Goal: Task Accomplishment & Management: Complete application form

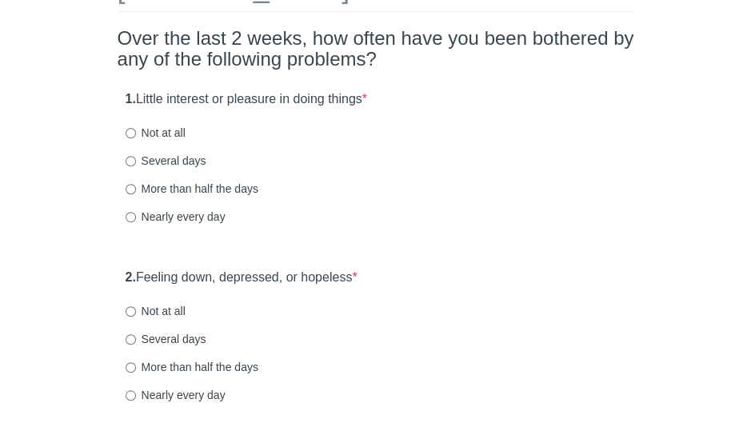
scroll to position [136, 0]
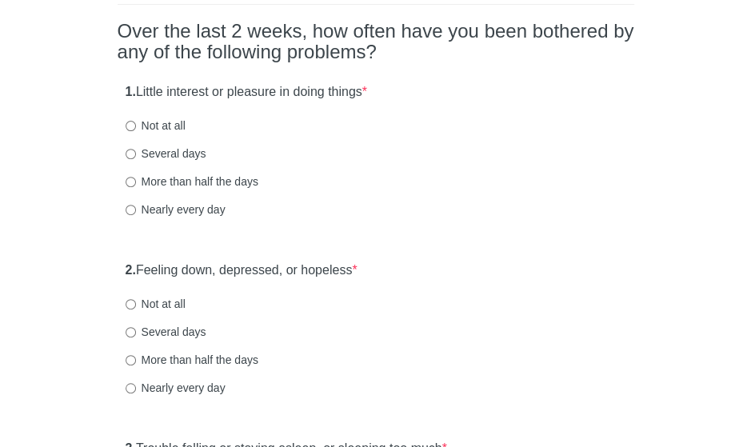
click at [188, 210] on label "Nearly every day" at bounding box center [176, 210] width 100 height 16
click at [136, 210] on input "Nearly every day" at bounding box center [131, 210] width 10 height 10
radio input "true"
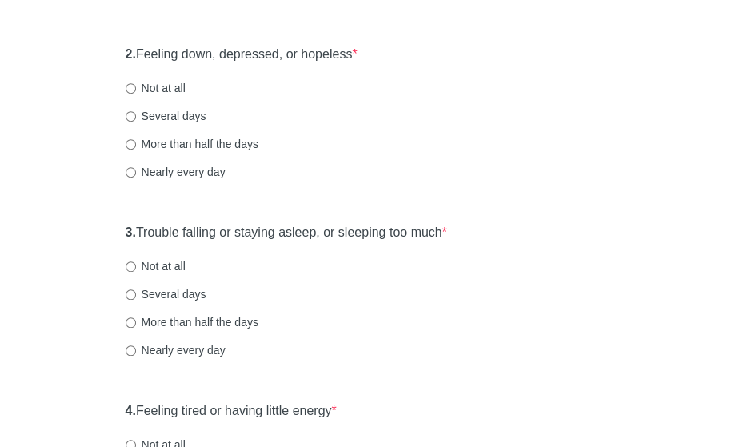
scroll to position [370, 0]
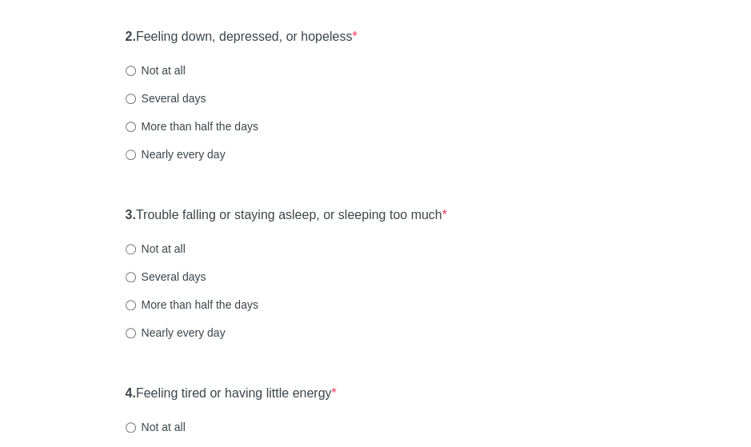
click at [199, 153] on label "Nearly every day" at bounding box center [176, 154] width 100 height 16
click at [136, 153] on input "Nearly every day" at bounding box center [131, 155] width 10 height 10
radio input "true"
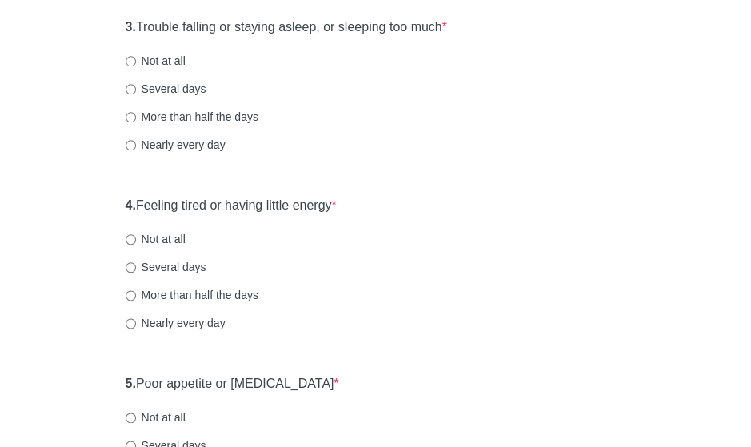
scroll to position [560, 0]
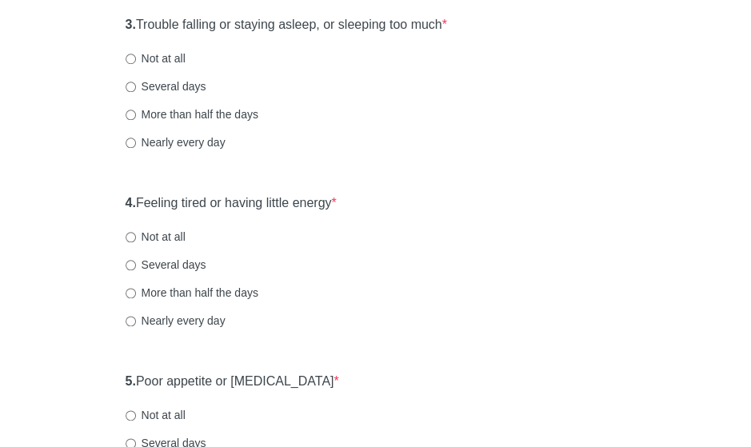
click at [221, 146] on label "Nearly every day" at bounding box center [176, 142] width 100 height 16
click at [136, 146] on input "Nearly every day" at bounding box center [131, 143] width 10 height 10
radio input "true"
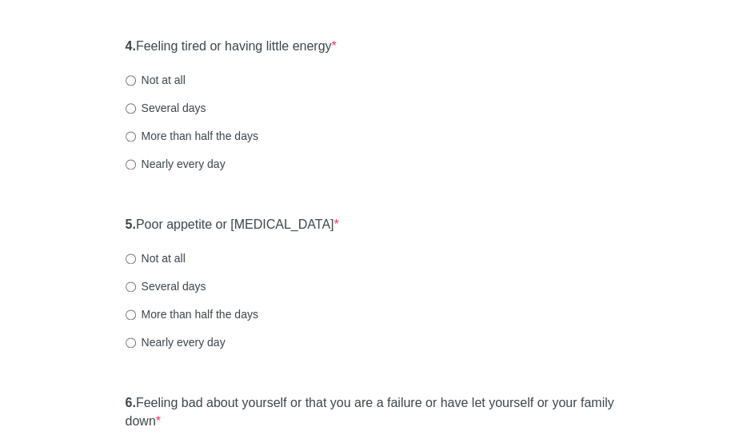
scroll to position [730, 0]
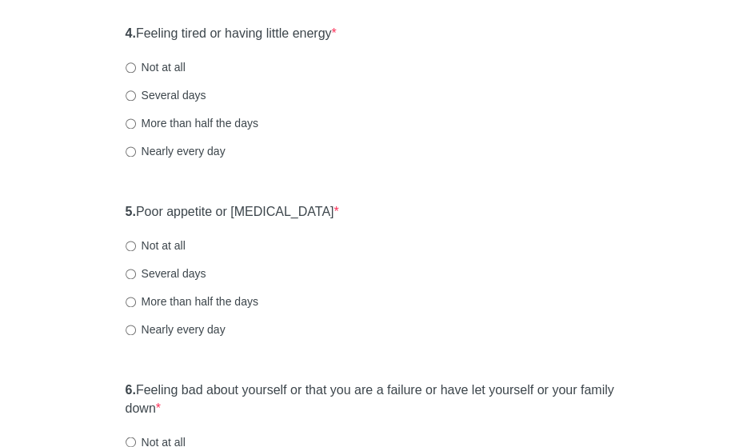
click at [221, 126] on label "More than half the days" at bounding box center [192, 123] width 133 height 16
click at [136, 126] on input "More than half the days" at bounding box center [131, 123] width 10 height 10
radio input "true"
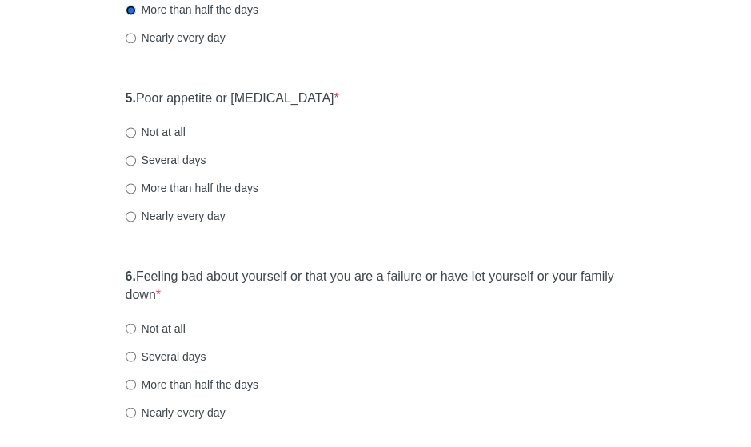
scroll to position [861, 0]
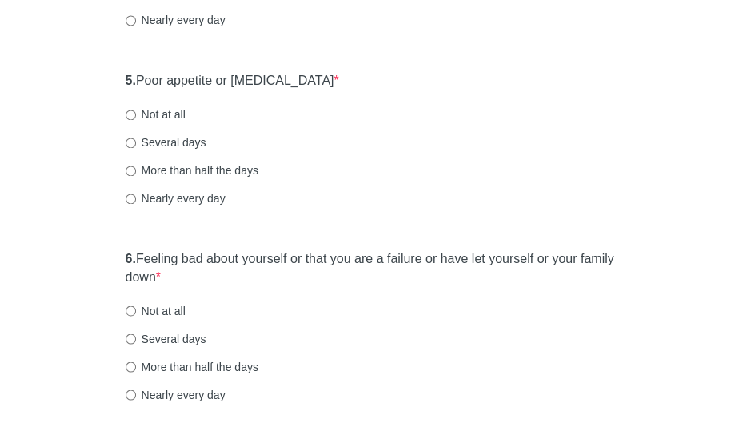
click at [196, 197] on label "Nearly every day" at bounding box center [176, 198] width 100 height 16
click at [136, 197] on input "Nearly every day" at bounding box center [131, 199] width 10 height 10
radio input "true"
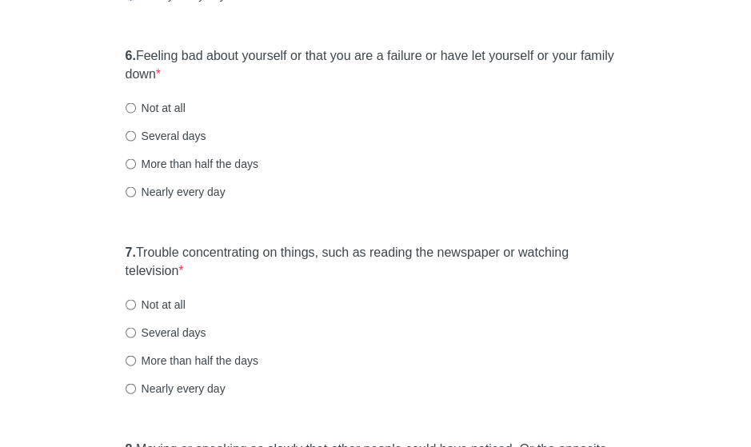
scroll to position [1074, 0]
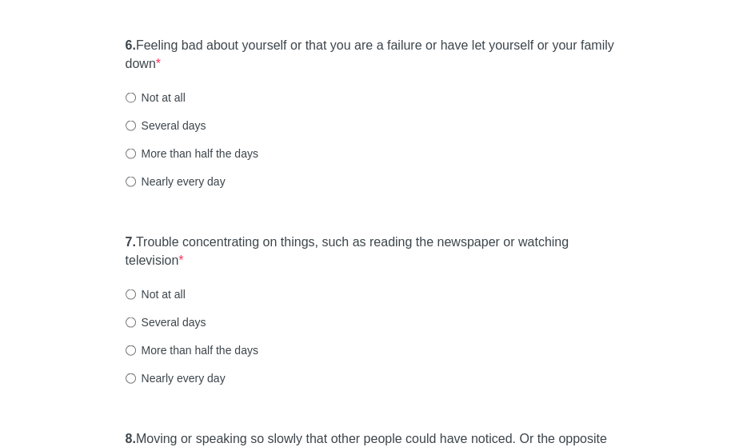
click at [203, 180] on label "Nearly every day" at bounding box center [176, 181] width 100 height 16
click at [136, 180] on input "Nearly every day" at bounding box center [131, 181] width 10 height 10
radio input "true"
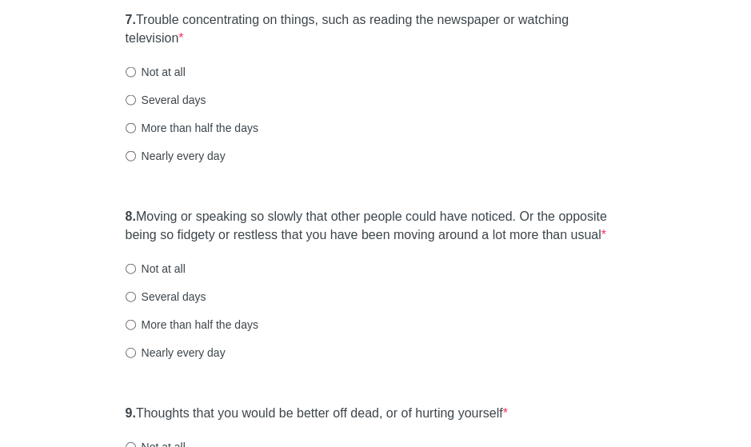
scroll to position [1301, 0]
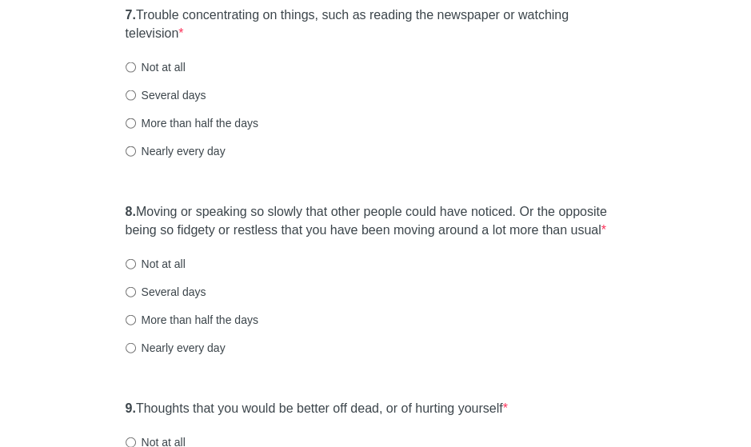
click at [184, 65] on label "Not at all" at bounding box center [156, 67] width 60 height 16
click at [136, 65] on input "Not at all" at bounding box center [131, 67] width 10 height 10
radio input "true"
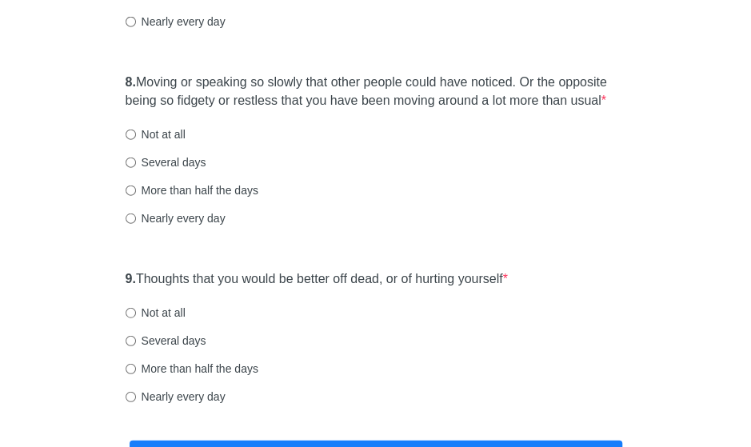
scroll to position [1446, 0]
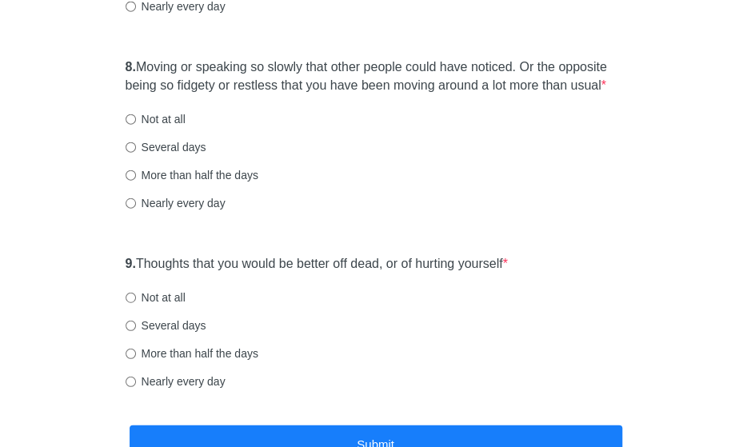
click at [189, 148] on label "Several days" at bounding box center [166, 147] width 81 height 16
click at [136, 148] on input "Several days" at bounding box center [131, 147] width 10 height 10
radio input "true"
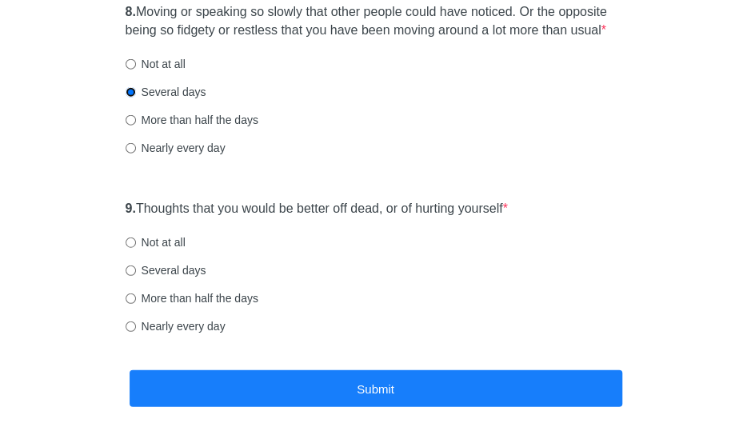
scroll to position [1514, 0]
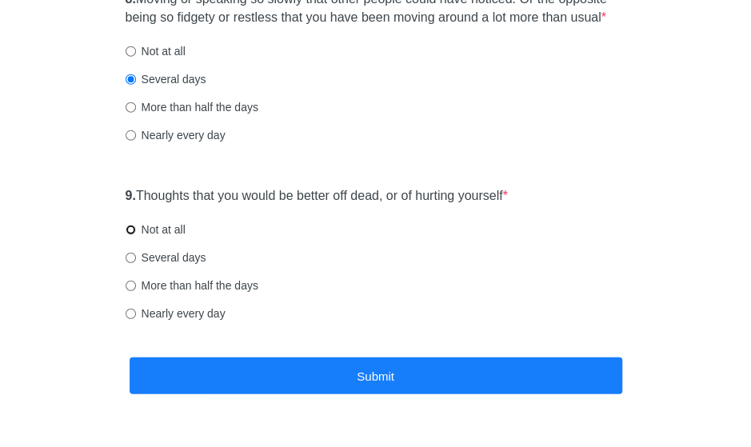
click at [128, 226] on input "Not at all" at bounding box center [131, 230] width 10 height 10
radio input "true"
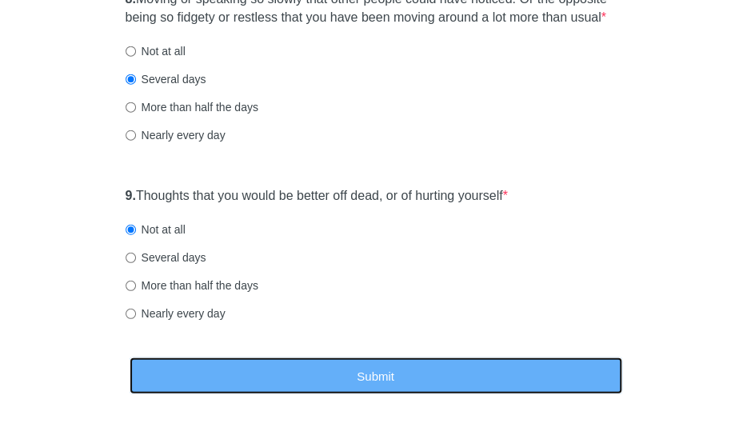
click at [261, 368] on button "Submit" at bounding box center [376, 377] width 493 height 38
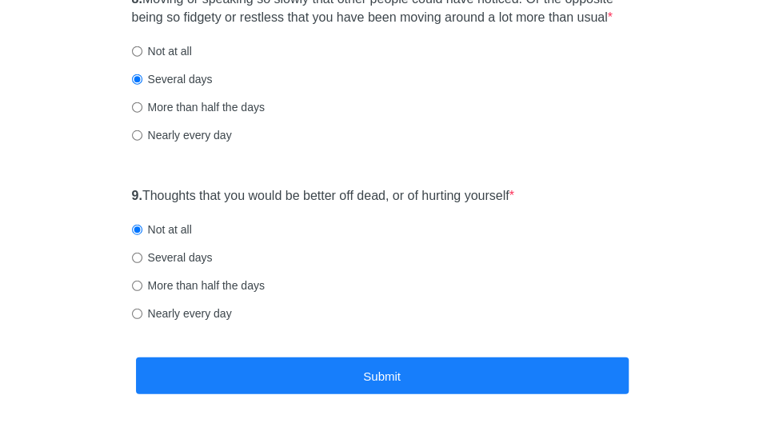
scroll to position [0, 0]
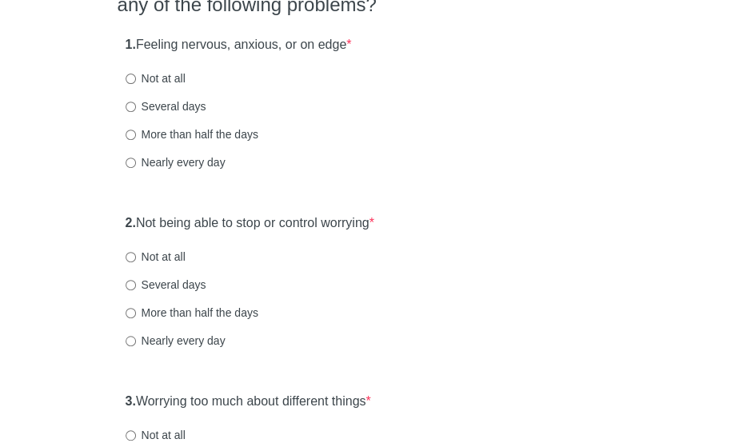
scroll to position [202, 0]
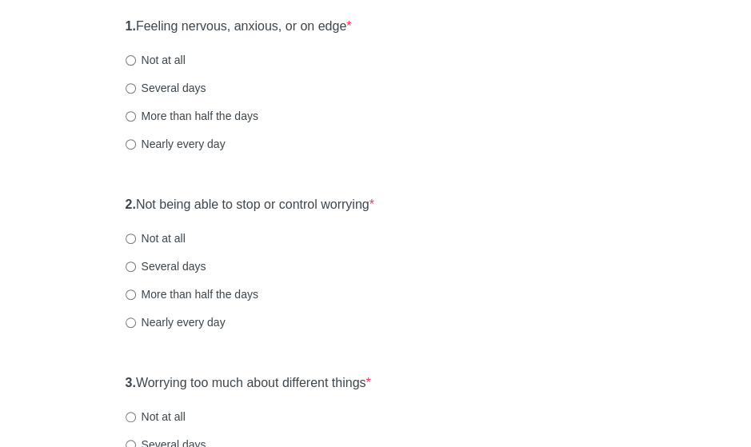
click at [215, 138] on label "Nearly every day" at bounding box center [176, 144] width 100 height 16
click at [136, 139] on input "Nearly every day" at bounding box center [131, 144] width 10 height 10
radio input "true"
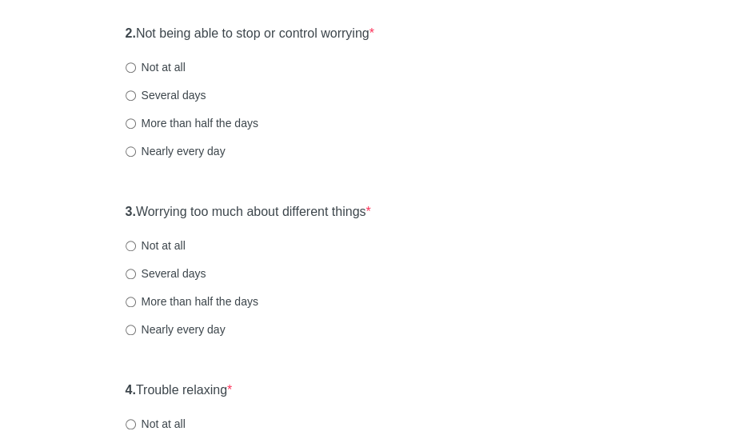
scroll to position [377, 0]
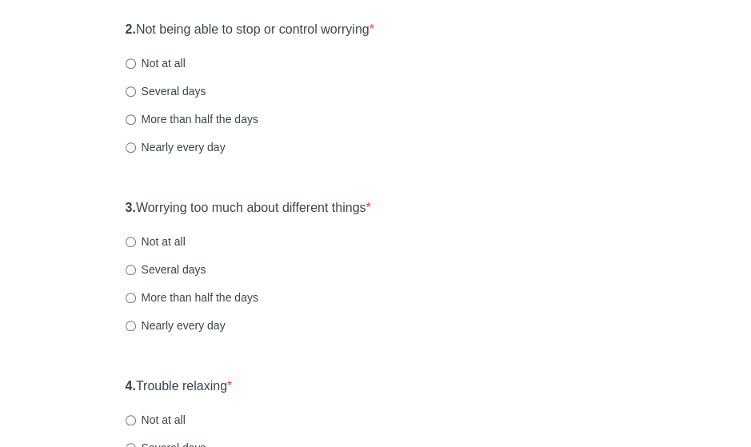
click at [199, 151] on label "Nearly every day" at bounding box center [176, 147] width 100 height 16
click at [136, 151] on input "Nearly every day" at bounding box center [131, 147] width 10 height 10
radio input "true"
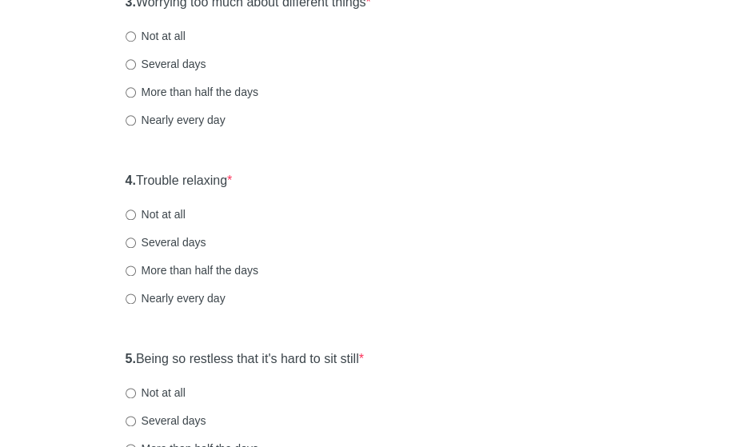
scroll to position [573, 0]
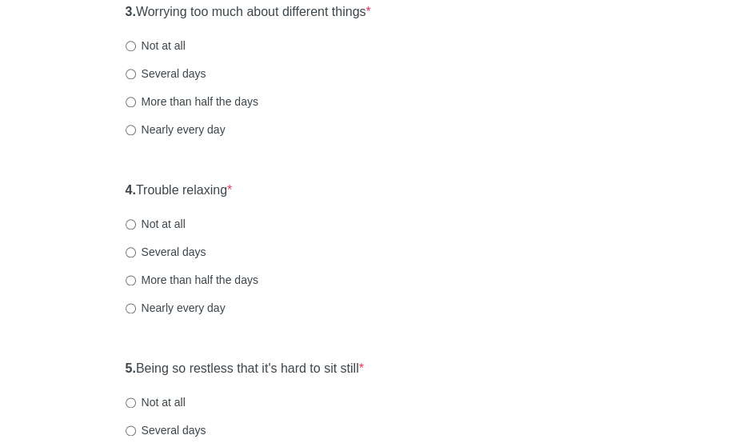
click at [210, 131] on label "Nearly every day" at bounding box center [176, 130] width 100 height 16
click at [136, 131] on input "Nearly every day" at bounding box center [131, 130] width 10 height 10
radio input "true"
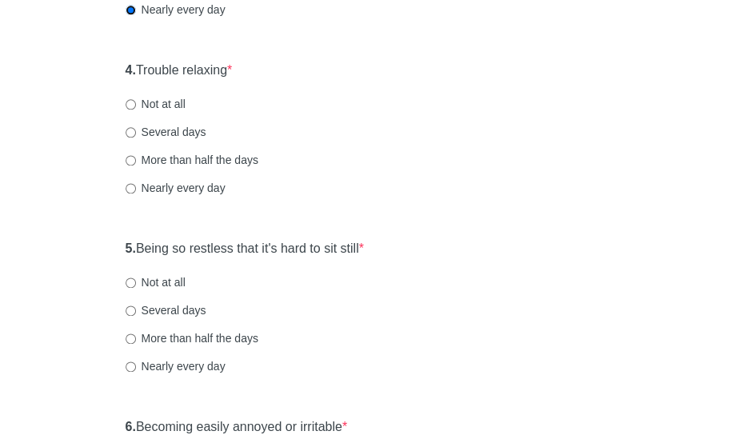
scroll to position [698, 0]
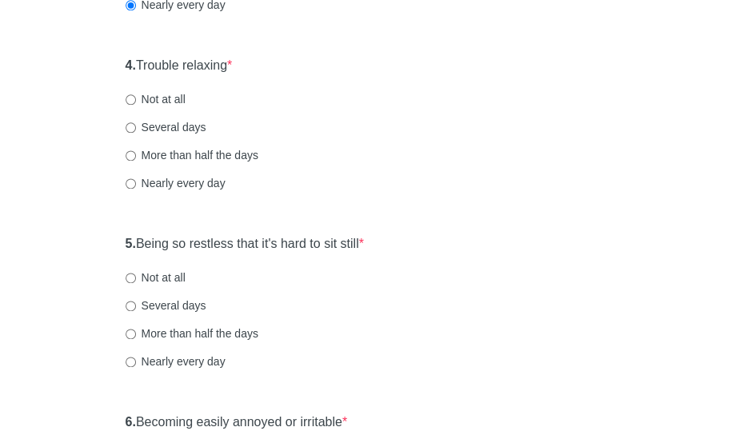
click at [203, 190] on label "Nearly every day" at bounding box center [176, 183] width 100 height 16
click at [136, 189] on input "Nearly every day" at bounding box center [131, 183] width 10 height 10
radio input "true"
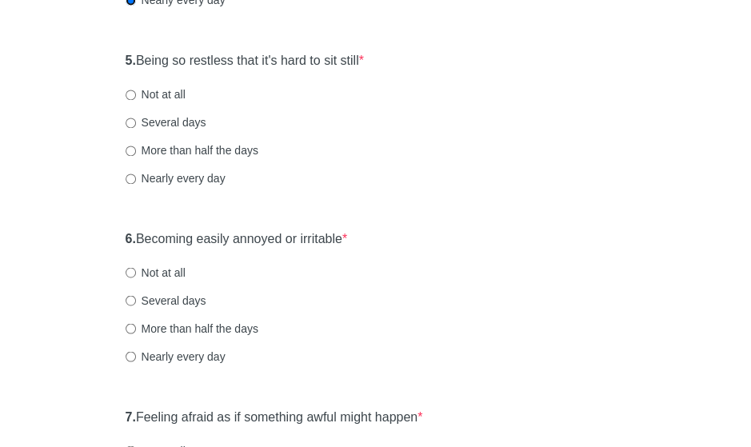
scroll to position [891, 0]
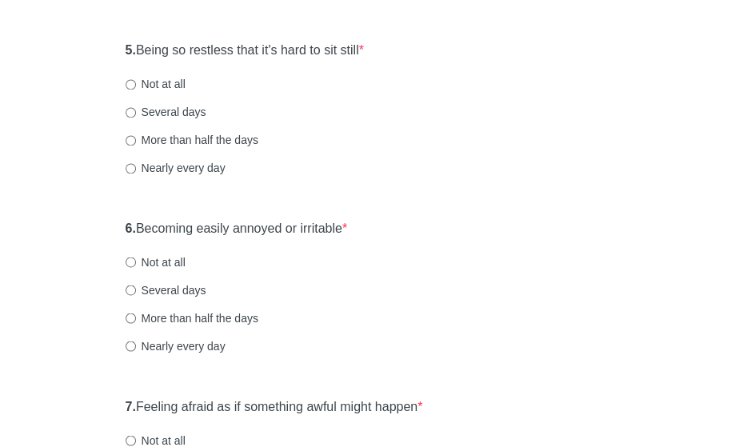
click at [211, 168] on label "Nearly every day" at bounding box center [176, 168] width 100 height 16
click at [136, 168] on input "Nearly every day" at bounding box center [131, 168] width 10 height 10
radio input "true"
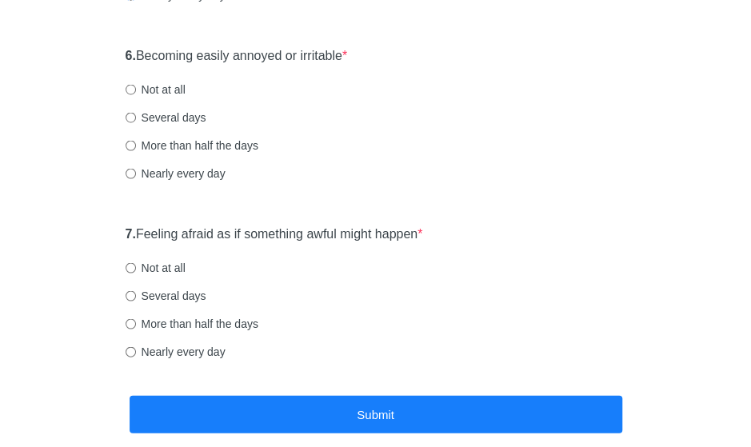
scroll to position [1074, 0]
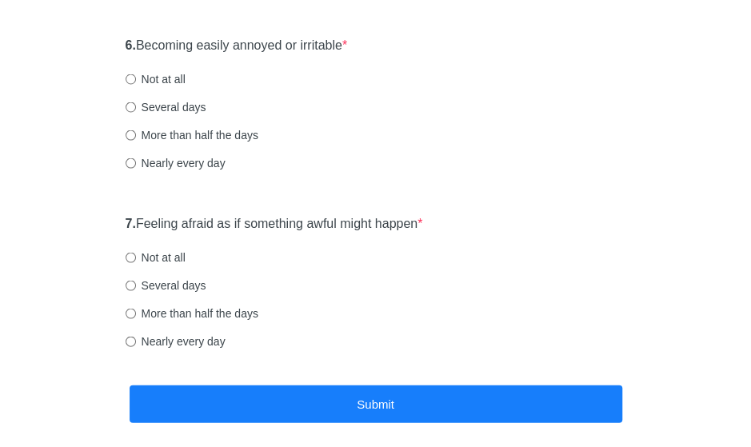
click at [173, 164] on label "Nearly every day" at bounding box center [176, 162] width 100 height 16
click at [136, 164] on input "Nearly every day" at bounding box center [131, 163] width 10 height 10
radio input "true"
click at [198, 344] on label "Nearly every day" at bounding box center [176, 341] width 100 height 16
click at [136, 344] on input "Nearly every day" at bounding box center [131, 341] width 10 height 10
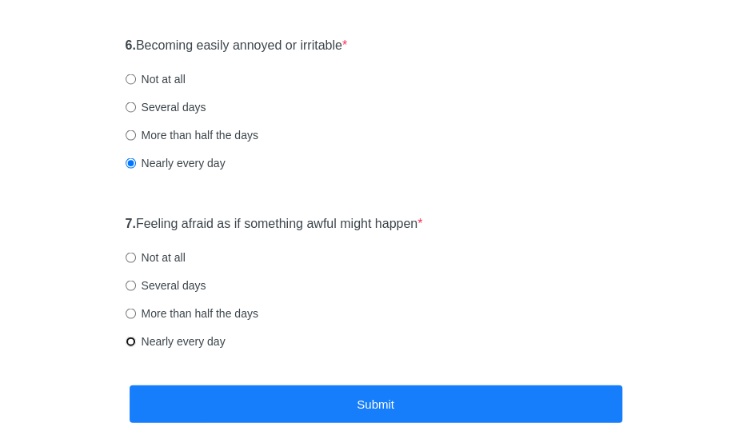
radio input "true"
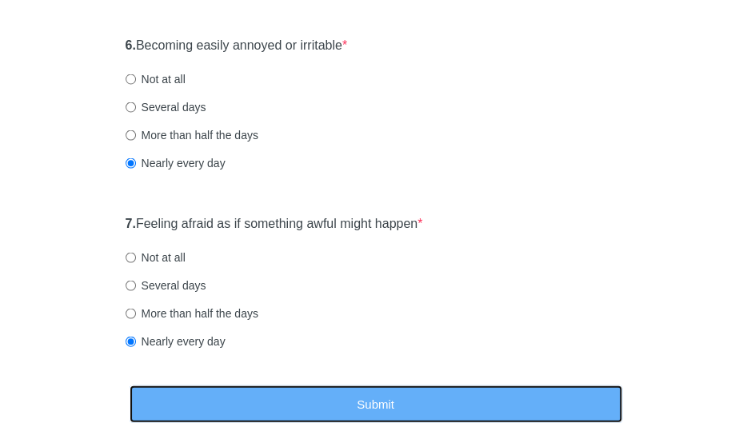
click at [293, 404] on button "Submit" at bounding box center [376, 404] width 493 height 38
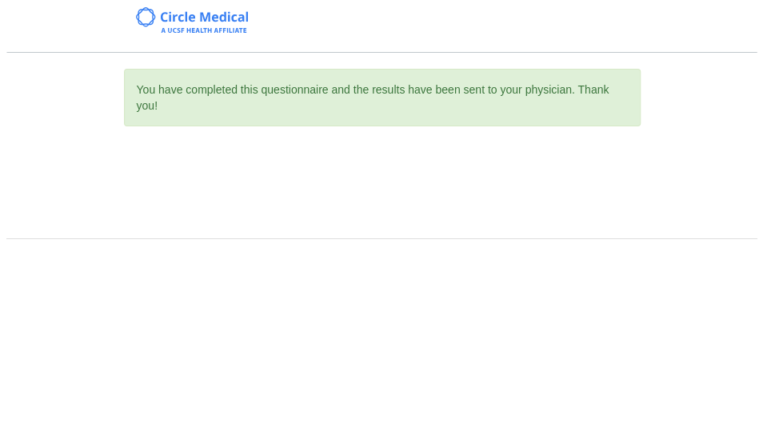
scroll to position [0, 0]
